Goal: Entertainment & Leisure: Browse casually

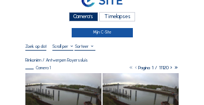
scroll to position [11, 0]
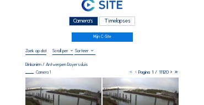
click at [93, 23] on div "Camera's" at bounding box center [83, 21] width 29 height 9
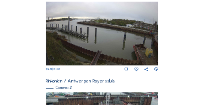
scroll to position [98, 0]
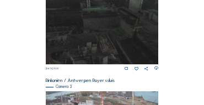
scroll to position [366, 0]
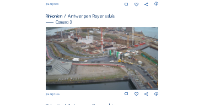
click at [86, 53] on img at bounding box center [102, 58] width 113 height 63
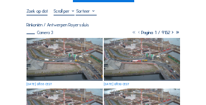
scroll to position [55, 0]
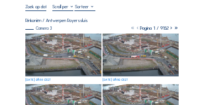
click at [43, 50] on img at bounding box center [63, 55] width 76 height 43
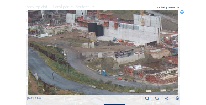
drag, startPoint x: 65, startPoint y: 37, endPoint x: 184, endPoint y: 56, distance: 120.6
click at [184, 56] on div "Scroll om door de tijd te reizen | Druk op de 'Alt'-knop + scroll om te Zoomen …" at bounding box center [103, 52] width 206 height 105
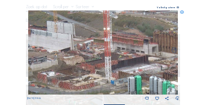
drag, startPoint x: 155, startPoint y: 46, endPoint x: 37, endPoint y: 46, distance: 118.5
click at [34, 46] on img at bounding box center [103, 52] width 150 height 84
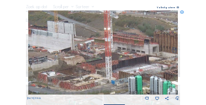
drag, startPoint x: 72, startPoint y: 46, endPoint x: 63, endPoint y: 45, distance: 9.4
click at [63, 45] on img at bounding box center [103, 52] width 150 height 84
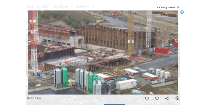
drag, startPoint x: 82, startPoint y: 47, endPoint x: 65, endPoint y: 46, distance: 17.1
click at [65, 46] on img at bounding box center [103, 52] width 150 height 84
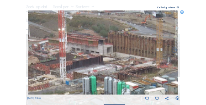
drag, startPoint x: 78, startPoint y: 53, endPoint x: 110, endPoint y: 59, distance: 32.4
click at [110, 59] on img at bounding box center [103, 52] width 150 height 84
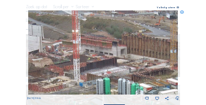
click at [142, 64] on img at bounding box center [103, 52] width 150 height 84
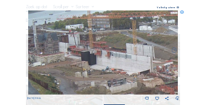
drag, startPoint x: 90, startPoint y: 56, endPoint x: 130, endPoint y: 62, distance: 39.6
click at [145, 65] on img at bounding box center [103, 52] width 150 height 84
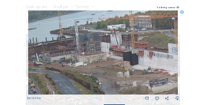
drag, startPoint x: 114, startPoint y: 57, endPoint x: 146, endPoint y: 59, distance: 32.0
click at [146, 59] on img at bounding box center [103, 52] width 150 height 84
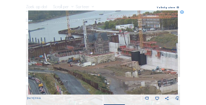
drag, startPoint x: 121, startPoint y: 54, endPoint x: 133, endPoint y: 57, distance: 12.6
click at [133, 57] on img at bounding box center [103, 52] width 150 height 84
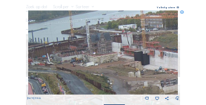
drag, startPoint x: 107, startPoint y: 52, endPoint x: 126, endPoint y: 52, distance: 18.7
click at [126, 52] on img at bounding box center [103, 52] width 150 height 84
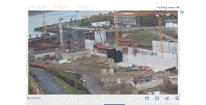
drag, startPoint x: 126, startPoint y: 53, endPoint x: 96, endPoint y: 51, distance: 29.3
click at [96, 51] on img at bounding box center [103, 52] width 150 height 84
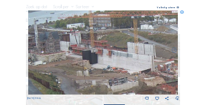
drag, startPoint x: 121, startPoint y: 52, endPoint x: 101, endPoint y: 53, distance: 19.9
click at [101, 53] on img at bounding box center [103, 52] width 150 height 84
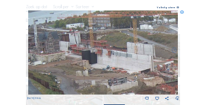
drag, startPoint x: 126, startPoint y: 53, endPoint x: 91, endPoint y: 48, distance: 35.1
click at [91, 48] on img at bounding box center [103, 52] width 150 height 84
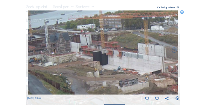
drag, startPoint x: 87, startPoint y: 47, endPoint x: 133, endPoint y: 56, distance: 46.7
click at [133, 56] on img at bounding box center [103, 52] width 150 height 84
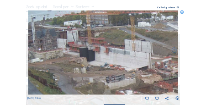
drag, startPoint x: 133, startPoint y: 56, endPoint x: 123, endPoint y: 52, distance: 10.1
click at [119, 52] on img at bounding box center [103, 52] width 150 height 84
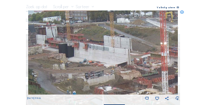
drag, startPoint x: 132, startPoint y: 54, endPoint x: 98, endPoint y: 48, distance: 34.7
click at [98, 48] on img at bounding box center [103, 52] width 150 height 84
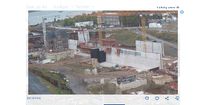
drag, startPoint x: 84, startPoint y: 46, endPoint x: 139, endPoint y: 55, distance: 55.3
click at [139, 55] on img at bounding box center [103, 52] width 150 height 84
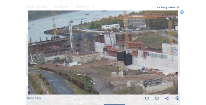
drag, startPoint x: 122, startPoint y: 52, endPoint x: 132, endPoint y: 53, distance: 9.4
click at [147, 56] on img at bounding box center [103, 52] width 150 height 84
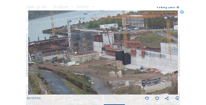
drag, startPoint x: 116, startPoint y: 51, endPoint x: 157, endPoint y: 52, distance: 40.8
click at [157, 52] on img at bounding box center [103, 52] width 150 height 84
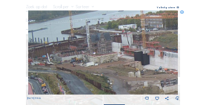
click at [134, 48] on img at bounding box center [103, 52] width 150 height 84
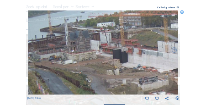
drag, startPoint x: 133, startPoint y: 47, endPoint x: 93, endPoint y: 40, distance: 40.3
click at [82, 40] on img at bounding box center [103, 52] width 150 height 84
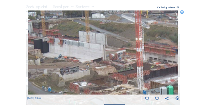
drag, startPoint x: 150, startPoint y: 48, endPoint x: 93, endPoint y: 42, distance: 57.1
click at [93, 42] on img at bounding box center [103, 52] width 150 height 84
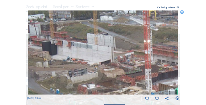
drag, startPoint x: 93, startPoint y: 41, endPoint x: 109, endPoint y: 44, distance: 15.7
click at [109, 44] on img at bounding box center [103, 52] width 150 height 84
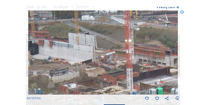
drag, startPoint x: 125, startPoint y: 45, endPoint x: 112, endPoint y: 45, distance: 12.7
click at [112, 45] on img at bounding box center [103, 52] width 150 height 84
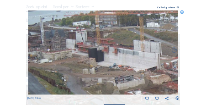
drag, startPoint x: 105, startPoint y: 44, endPoint x: 170, endPoint y: 51, distance: 65.4
click at [170, 51] on img at bounding box center [103, 52] width 150 height 84
drag, startPoint x: 164, startPoint y: 50, endPoint x: 114, endPoint y: 46, distance: 49.7
click at [114, 46] on div "Mo 13 Oct 2025 08:55" at bounding box center [103, 55] width 152 height 91
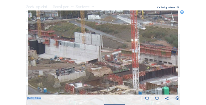
drag, startPoint x: 114, startPoint y: 46, endPoint x: 93, endPoint y: 46, distance: 20.9
click at [94, 47] on img at bounding box center [103, 52] width 150 height 84
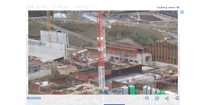
drag, startPoint x: 111, startPoint y: 47, endPoint x: 63, endPoint y: 42, distance: 48.1
click at [63, 42] on img at bounding box center [103, 52] width 150 height 84
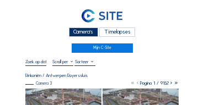
click at [90, 35] on div "Camera's" at bounding box center [83, 32] width 29 height 9
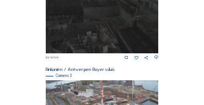
scroll to position [378, 0]
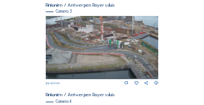
click at [128, 44] on img at bounding box center [102, 47] width 113 height 63
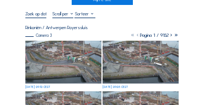
scroll to position [77, 0]
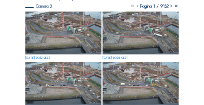
click at [58, 23] on img at bounding box center [63, 33] width 76 height 43
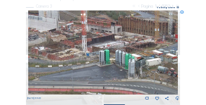
click at [182, 13] on icon at bounding box center [182, 12] width 4 height 4
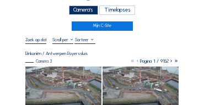
scroll to position [22, 0]
click at [72, 13] on div "Camera's" at bounding box center [83, 10] width 29 height 9
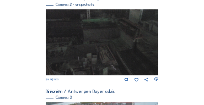
scroll to position [355, 0]
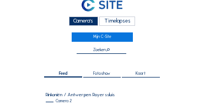
click at [82, 23] on div "Camera's" at bounding box center [83, 21] width 29 height 9
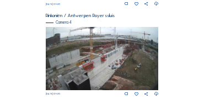
scroll to position [444, 0]
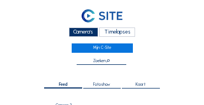
click at [90, 33] on div "Camera's" at bounding box center [83, 32] width 29 height 9
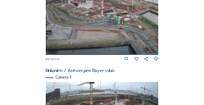
scroll to position [374, 0]
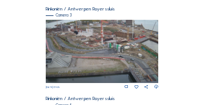
click at [82, 36] on img at bounding box center [102, 51] width 113 height 63
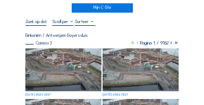
scroll to position [44, 0]
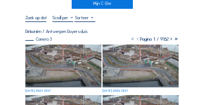
click at [60, 48] on img at bounding box center [63, 66] width 76 height 43
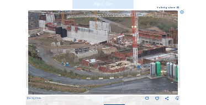
drag, startPoint x: 76, startPoint y: 35, endPoint x: 83, endPoint y: 47, distance: 14.4
click at [86, 50] on img at bounding box center [103, 52] width 150 height 84
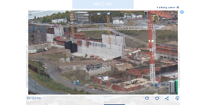
click at [182, 14] on icon at bounding box center [182, 12] width 4 height 4
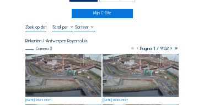
scroll to position [22, 0]
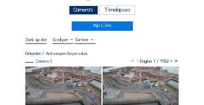
click at [82, 9] on div "Camera's" at bounding box center [83, 10] width 29 height 9
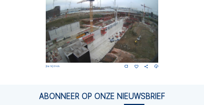
scroll to position [484, 0]
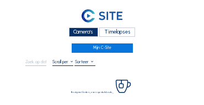
drag, startPoint x: 78, startPoint y: 30, endPoint x: 68, endPoint y: 33, distance: 10.8
click at [78, 31] on div "Camera's" at bounding box center [83, 32] width 29 height 9
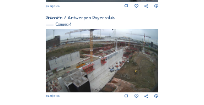
scroll to position [455, 0]
click at [134, 58] on img at bounding box center [102, 60] width 113 height 63
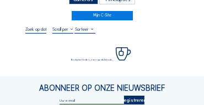
scroll to position [33, 0]
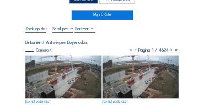
click at [41, 62] on img at bounding box center [63, 77] width 76 height 43
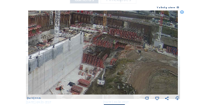
click at [104, 66] on img at bounding box center [103, 52] width 150 height 84
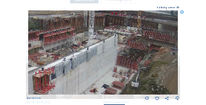
drag, startPoint x: 77, startPoint y: 63, endPoint x: 104, endPoint y: 64, distance: 27.0
click at [104, 64] on img at bounding box center [103, 52] width 150 height 84
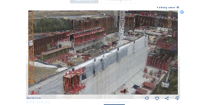
click at [122, 66] on img at bounding box center [103, 52] width 150 height 84
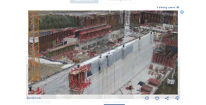
drag, startPoint x: 95, startPoint y: 64, endPoint x: 100, endPoint y: 61, distance: 6.0
click at [100, 61] on img at bounding box center [103, 52] width 150 height 84
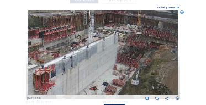
drag, startPoint x: 107, startPoint y: 61, endPoint x: 94, endPoint y: 61, distance: 13.2
click at [94, 61] on img at bounding box center [103, 52] width 150 height 84
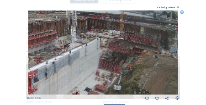
drag, startPoint x: 133, startPoint y: 59, endPoint x: 122, endPoint y: 65, distance: 12.1
click at [108, 64] on img at bounding box center [103, 52] width 150 height 84
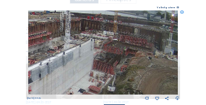
drag, startPoint x: 126, startPoint y: 65, endPoint x: 120, endPoint y: 66, distance: 6.7
click at [120, 66] on img at bounding box center [103, 52] width 150 height 84
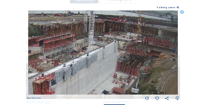
drag, startPoint x: 98, startPoint y: 66, endPoint x: 121, endPoint y: 67, distance: 23.8
click at [121, 67] on img at bounding box center [103, 52] width 150 height 84
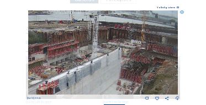
drag, startPoint x: 112, startPoint y: 57, endPoint x: 116, endPoint y: 64, distance: 8.1
click at [116, 64] on img at bounding box center [103, 52] width 150 height 84
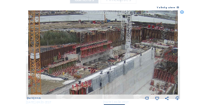
drag, startPoint x: 89, startPoint y: 62, endPoint x: 122, endPoint y: 62, distance: 33.1
click at [122, 62] on img at bounding box center [103, 52] width 150 height 84
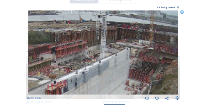
drag, startPoint x: 122, startPoint y: 62, endPoint x: 97, endPoint y: 62, distance: 24.8
click at [97, 62] on img at bounding box center [103, 52] width 150 height 84
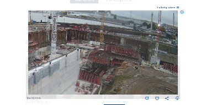
drag, startPoint x: 138, startPoint y: 71, endPoint x: 103, endPoint y: 72, distance: 35.3
click at [103, 72] on img at bounding box center [103, 52] width 150 height 84
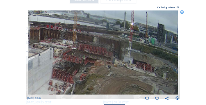
drag, startPoint x: 126, startPoint y: 72, endPoint x: 102, endPoint y: 71, distance: 24.3
click at [102, 71] on img at bounding box center [103, 52] width 150 height 84
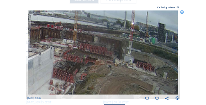
click at [84, 68] on img at bounding box center [103, 52] width 150 height 84
click at [183, 14] on icon at bounding box center [182, 12] width 4 height 4
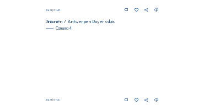
scroll to position [455, 0]
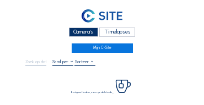
click at [84, 31] on div "Camera's" at bounding box center [83, 32] width 29 height 9
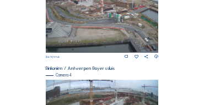
scroll to position [374, 0]
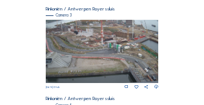
click at [99, 29] on img at bounding box center [102, 51] width 113 height 63
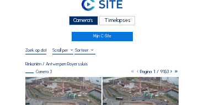
scroll to position [11, 0]
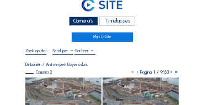
click at [59, 85] on img at bounding box center [63, 99] width 76 height 43
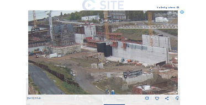
drag, startPoint x: 65, startPoint y: 35, endPoint x: 96, endPoint y: 76, distance: 51.6
click at [96, 78] on img at bounding box center [103, 52] width 150 height 84
drag, startPoint x: 47, startPoint y: 65, endPoint x: 56, endPoint y: 66, distance: 8.8
click at [47, 65] on img at bounding box center [103, 52] width 150 height 84
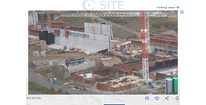
drag, startPoint x: 100, startPoint y: 68, endPoint x: 91, endPoint y: 64, distance: 10.4
click at [91, 64] on img at bounding box center [103, 52] width 150 height 84
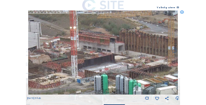
drag, startPoint x: 142, startPoint y: 61, endPoint x: 80, endPoint y: 62, distance: 61.7
click at [80, 62] on img at bounding box center [103, 52] width 150 height 84
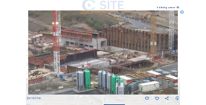
drag, startPoint x: 117, startPoint y: 67, endPoint x: 105, endPoint y: 64, distance: 13.1
click at [105, 64] on img at bounding box center [103, 52] width 150 height 84
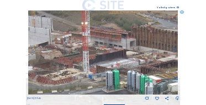
drag, startPoint x: 88, startPoint y: 64, endPoint x: 128, endPoint y: 67, distance: 40.9
click at [128, 67] on img at bounding box center [103, 52] width 150 height 84
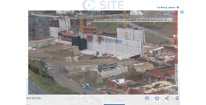
drag, startPoint x: 82, startPoint y: 63, endPoint x: 154, endPoint y: 73, distance: 73.4
click at [154, 73] on img at bounding box center [103, 52] width 150 height 84
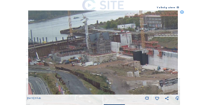
drag, startPoint x: 91, startPoint y: 67, endPoint x: 126, endPoint y: 75, distance: 35.2
click at [169, 81] on img at bounding box center [103, 52] width 150 height 84
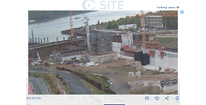
drag, startPoint x: 111, startPoint y: 72, endPoint x: 165, endPoint y: 77, distance: 54.3
click at [165, 77] on img at bounding box center [103, 52] width 150 height 84
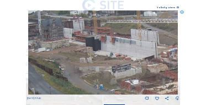
drag, startPoint x: 159, startPoint y: 74, endPoint x: 89, endPoint y: 56, distance: 72.8
click at [89, 56] on img at bounding box center [103, 52] width 150 height 84
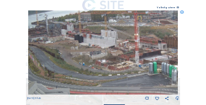
click at [182, 14] on icon at bounding box center [182, 12] width 4 height 4
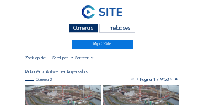
scroll to position [0, 0]
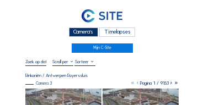
drag, startPoint x: 87, startPoint y: 33, endPoint x: 78, endPoint y: 34, distance: 8.3
click at [87, 33] on div "Camera's" at bounding box center [83, 32] width 29 height 9
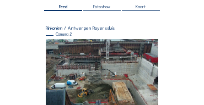
scroll to position [88, 0]
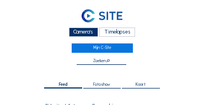
drag, startPoint x: 105, startPoint y: 31, endPoint x: 93, endPoint y: 32, distance: 12.2
click at [103, 32] on div "Timelapses" at bounding box center [117, 32] width 36 height 9
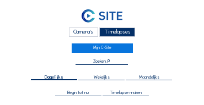
click at [93, 32] on div "Camera's" at bounding box center [83, 32] width 29 height 9
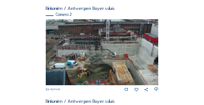
scroll to position [99, 0]
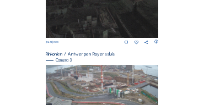
scroll to position [353, 0]
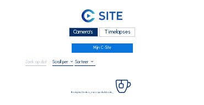
drag, startPoint x: 79, startPoint y: 36, endPoint x: 52, endPoint y: 31, distance: 28.0
click at [77, 36] on div "Camera's" at bounding box center [83, 32] width 29 height 9
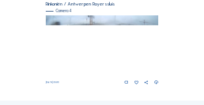
scroll to position [472, 0]
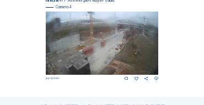
click at [110, 52] on img at bounding box center [102, 43] width 113 height 63
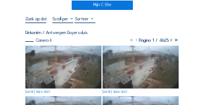
scroll to position [44, 0]
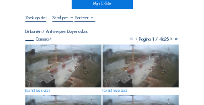
click at [50, 50] on img at bounding box center [63, 66] width 76 height 43
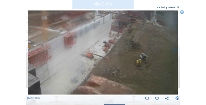
click at [116, 64] on img at bounding box center [103, 52] width 150 height 84
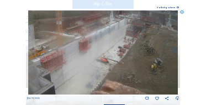
drag, startPoint x: 103, startPoint y: 62, endPoint x: 117, endPoint y: 67, distance: 15.7
click at [117, 67] on img at bounding box center [103, 52] width 150 height 84
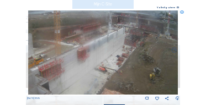
drag, startPoint x: 109, startPoint y: 56, endPoint x: 107, endPoint y: 65, distance: 9.0
click at [107, 65] on img at bounding box center [103, 52] width 150 height 84
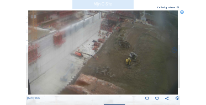
click at [79, 45] on img at bounding box center [103, 52] width 150 height 84
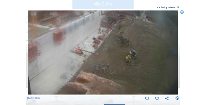
drag, startPoint x: 127, startPoint y: 63, endPoint x: 126, endPoint y: 47, distance: 16.6
click at [126, 47] on img at bounding box center [103, 52] width 150 height 84
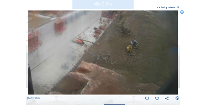
drag, startPoint x: 114, startPoint y: 73, endPoint x: 148, endPoint y: 46, distance: 44.0
click at [149, 46] on img at bounding box center [103, 52] width 150 height 84
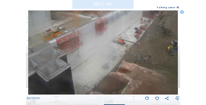
drag, startPoint x: 125, startPoint y: 70, endPoint x: 132, endPoint y: 57, distance: 14.6
click at [132, 57] on img at bounding box center [103, 52] width 150 height 84
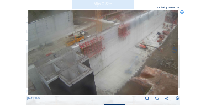
drag, startPoint x: 132, startPoint y: 57, endPoint x: 149, endPoint y: 64, distance: 18.3
click at [154, 61] on img at bounding box center [103, 52] width 150 height 84
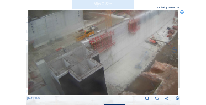
drag, startPoint x: 134, startPoint y: 75, endPoint x: 142, endPoint y: 42, distance: 34.0
click at [142, 42] on img at bounding box center [103, 52] width 150 height 84
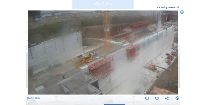
drag, startPoint x: 139, startPoint y: 48, endPoint x: 138, endPoint y: 74, distance: 25.9
click at [138, 74] on img at bounding box center [103, 52] width 150 height 84
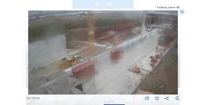
drag, startPoint x: 157, startPoint y: 64, endPoint x: 138, endPoint y: 68, distance: 18.5
click at [138, 68] on img at bounding box center [103, 52] width 150 height 84
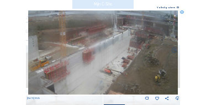
click at [130, 67] on img at bounding box center [103, 52] width 150 height 84
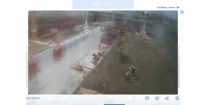
drag, startPoint x: 148, startPoint y: 68, endPoint x: 111, endPoint y: 65, distance: 36.5
click at [111, 65] on img at bounding box center [103, 52] width 150 height 84
drag, startPoint x: 181, startPoint y: 13, endPoint x: 152, endPoint y: 19, distance: 29.4
click at [181, 13] on icon at bounding box center [182, 12] width 4 height 4
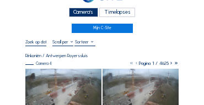
scroll to position [0, 0]
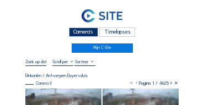
click at [79, 33] on div "Camera's" at bounding box center [83, 32] width 29 height 9
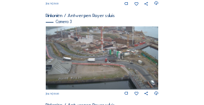
scroll to position [366, 0]
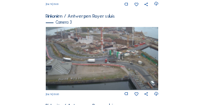
click at [52, 42] on img at bounding box center [102, 58] width 113 height 63
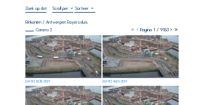
scroll to position [55, 0]
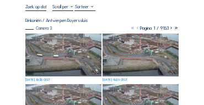
click at [49, 41] on img at bounding box center [63, 55] width 76 height 43
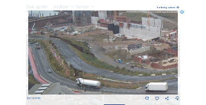
drag, startPoint x: 43, startPoint y: 34, endPoint x: 88, endPoint y: 47, distance: 46.4
click at [88, 47] on img at bounding box center [103, 52] width 150 height 84
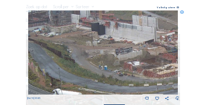
drag, startPoint x: 84, startPoint y: 47, endPoint x: 67, endPoint y: 46, distance: 17.1
click at [67, 46] on img at bounding box center [103, 52] width 150 height 84
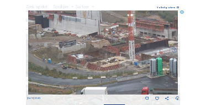
drag, startPoint x: 121, startPoint y: 57, endPoint x: 66, endPoint y: 51, distance: 55.0
click at [66, 51] on img at bounding box center [103, 52] width 150 height 84
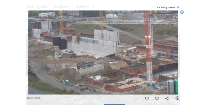
drag, startPoint x: 63, startPoint y: 51, endPoint x: 82, endPoint y: 74, distance: 29.0
click at [82, 73] on img at bounding box center [103, 52] width 150 height 84
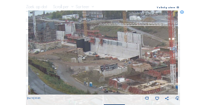
drag, startPoint x: 74, startPoint y: 73, endPoint x: 97, endPoint y: 74, distance: 23.2
click at [97, 74] on img at bounding box center [103, 52] width 150 height 84
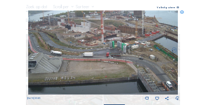
click at [183, 13] on icon at bounding box center [182, 12] width 4 height 4
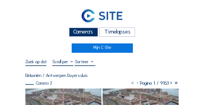
scroll to position [0, 0]
click at [84, 30] on div "Camera's" at bounding box center [83, 32] width 29 height 9
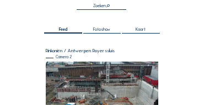
scroll to position [99, 0]
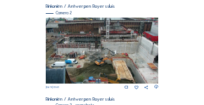
scroll to position [190, 0]
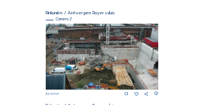
scroll to position [99, 0]
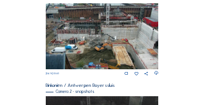
scroll to position [121, 0]
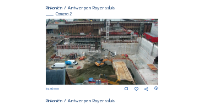
scroll to position [99, 0]
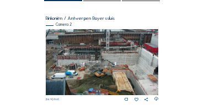
scroll to position [99, 0]
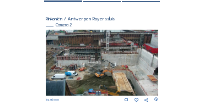
scroll to position [99, 0]
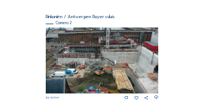
scroll to position [99, 0]
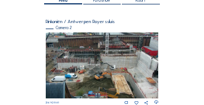
scroll to position [99, 0]
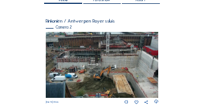
scroll to position [88, 0]
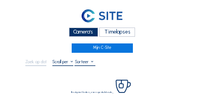
click at [74, 30] on div "Camera's" at bounding box center [83, 32] width 29 height 9
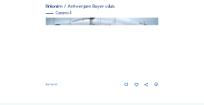
scroll to position [466, 0]
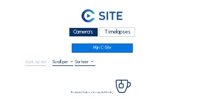
click at [85, 34] on div "Camera's" at bounding box center [83, 32] width 29 height 9
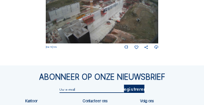
scroll to position [477, 0]
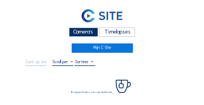
click at [94, 33] on div "Camera's" at bounding box center [83, 32] width 29 height 9
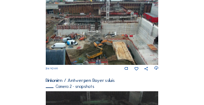
scroll to position [208, 0]
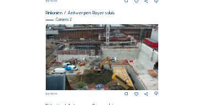
scroll to position [187, 0]
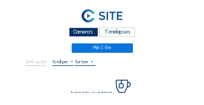
click at [74, 30] on div "Camera's" at bounding box center [83, 32] width 29 height 9
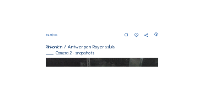
scroll to position [219, 0]
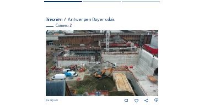
scroll to position [99, 0]
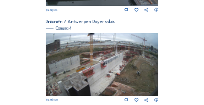
scroll to position [455, 0]
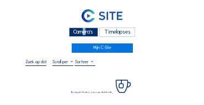
click at [79, 30] on div "Camera's" at bounding box center [83, 32] width 29 height 9
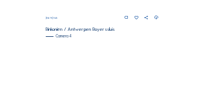
scroll to position [444, 0]
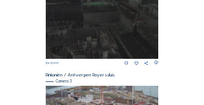
scroll to position [344, 0]
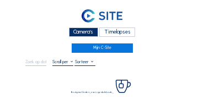
drag, startPoint x: 75, startPoint y: 30, endPoint x: 67, endPoint y: 30, distance: 8.3
click at [75, 30] on div "Camera's" at bounding box center [83, 32] width 29 height 9
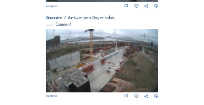
scroll to position [466, 0]
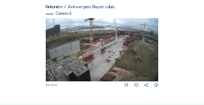
click at [146, 49] on img at bounding box center [102, 49] width 113 height 63
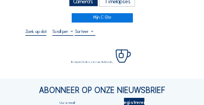
scroll to position [55, 0]
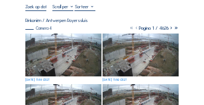
click at [52, 39] on img at bounding box center [63, 55] width 76 height 43
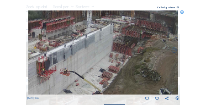
click at [82, 41] on img at bounding box center [103, 52] width 150 height 84
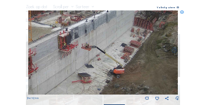
drag, startPoint x: 84, startPoint y: 45, endPoint x: 103, endPoint y: 19, distance: 32.0
click at [103, 19] on img at bounding box center [103, 52] width 150 height 84
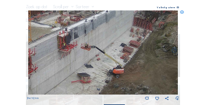
drag, startPoint x: 83, startPoint y: 56, endPoint x: 118, endPoint y: 35, distance: 41.3
click at [118, 35] on img at bounding box center [103, 52] width 150 height 84
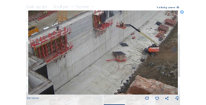
drag, startPoint x: 89, startPoint y: 55, endPoint x: 115, endPoint y: 37, distance: 31.8
click at [115, 37] on img at bounding box center [103, 52] width 150 height 84
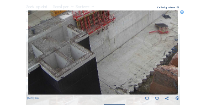
drag, startPoint x: 101, startPoint y: 44, endPoint x: 125, endPoint y: 33, distance: 26.9
click at [125, 33] on img at bounding box center [103, 52] width 150 height 84
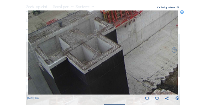
drag, startPoint x: 88, startPoint y: 45, endPoint x: 107, endPoint y: 37, distance: 21.5
click at [107, 37] on img at bounding box center [103, 52] width 150 height 84
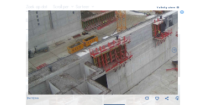
drag, startPoint x: 144, startPoint y: 25, endPoint x: 117, endPoint y: 69, distance: 52.2
click at [117, 69] on img at bounding box center [103, 52] width 150 height 84
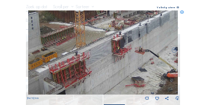
click at [108, 63] on img at bounding box center [103, 52] width 150 height 84
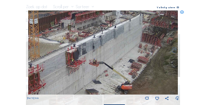
click at [100, 64] on img at bounding box center [103, 52] width 150 height 84
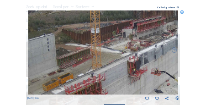
drag, startPoint x: 38, startPoint y: 56, endPoint x: 104, endPoint y: 64, distance: 66.6
click at [104, 64] on img at bounding box center [103, 52] width 150 height 84
click at [180, 13] on icon at bounding box center [182, 12] width 4 height 4
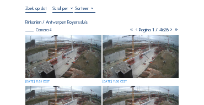
scroll to position [33, 0]
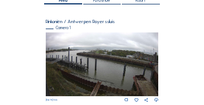
scroll to position [88, 0]
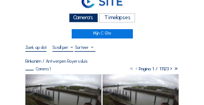
scroll to position [11, 0]
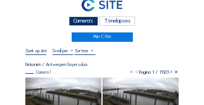
click at [89, 18] on div "Camera's" at bounding box center [83, 21] width 29 height 9
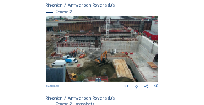
scroll to position [190, 0]
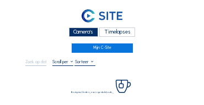
drag, startPoint x: 82, startPoint y: 32, endPoint x: 75, endPoint y: 32, distance: 6.6
click at [82, 32] on div "Camera's" at bounding box center [83, 32] width 29 height 9
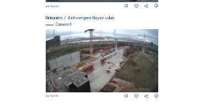
scroll to position [477, 0]
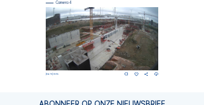
click at [103, 44] on img at bounding box center [102, 38] width 113 height 63
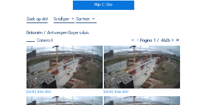
scroll to position [66, 0]
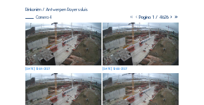
click at [67, 36] on img at bounding box center [63, 44] width 76 height 43
